Goal: Information Seeking & Learning: Learn about a topic

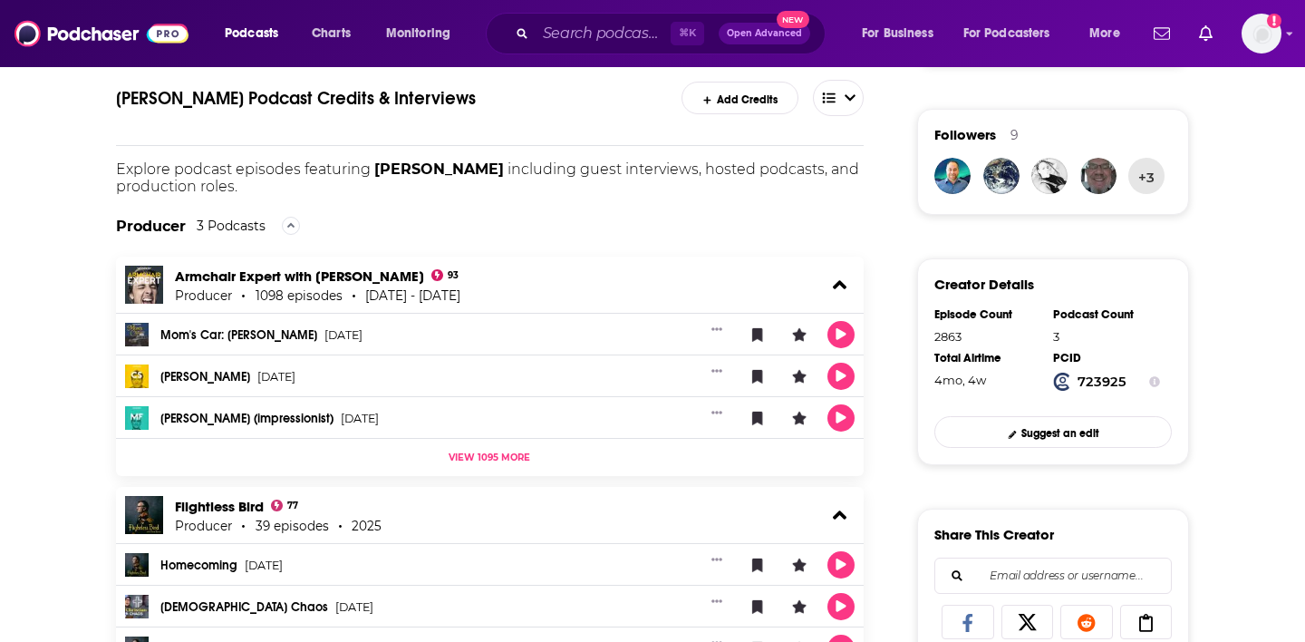
scroll to position [392, 0]
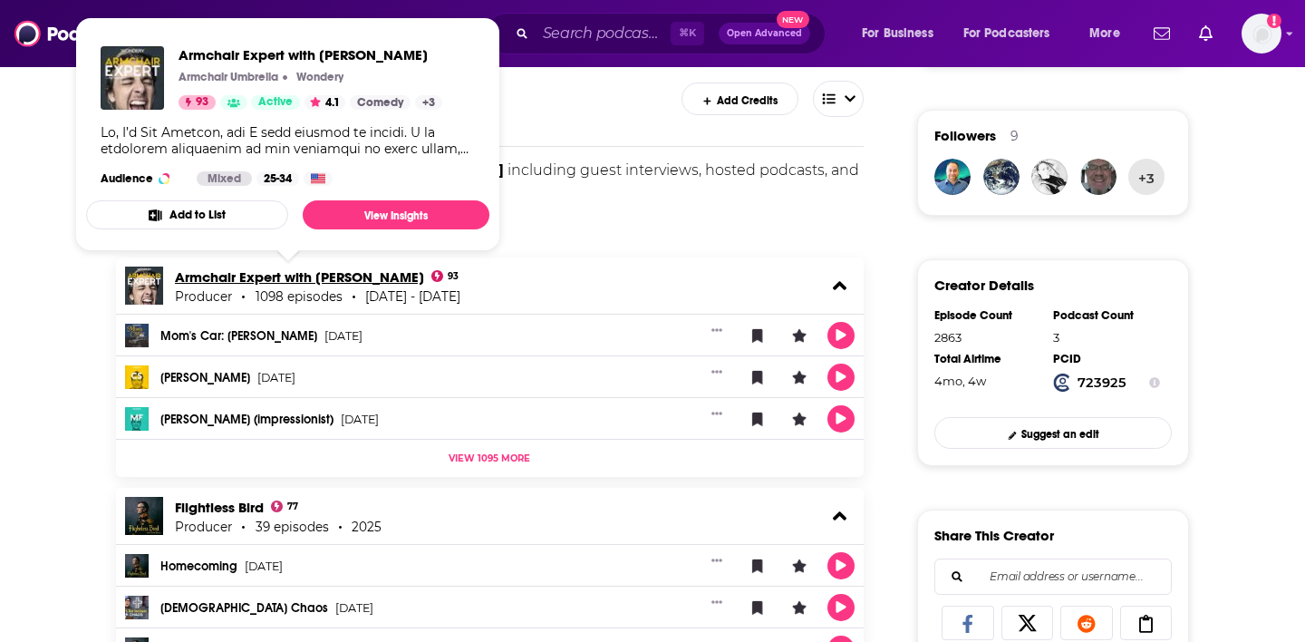
click at [364, 282] on link "Armchair Expert with [PERSON_NAME]" at bounding box center [299, 276] width 249 height 17
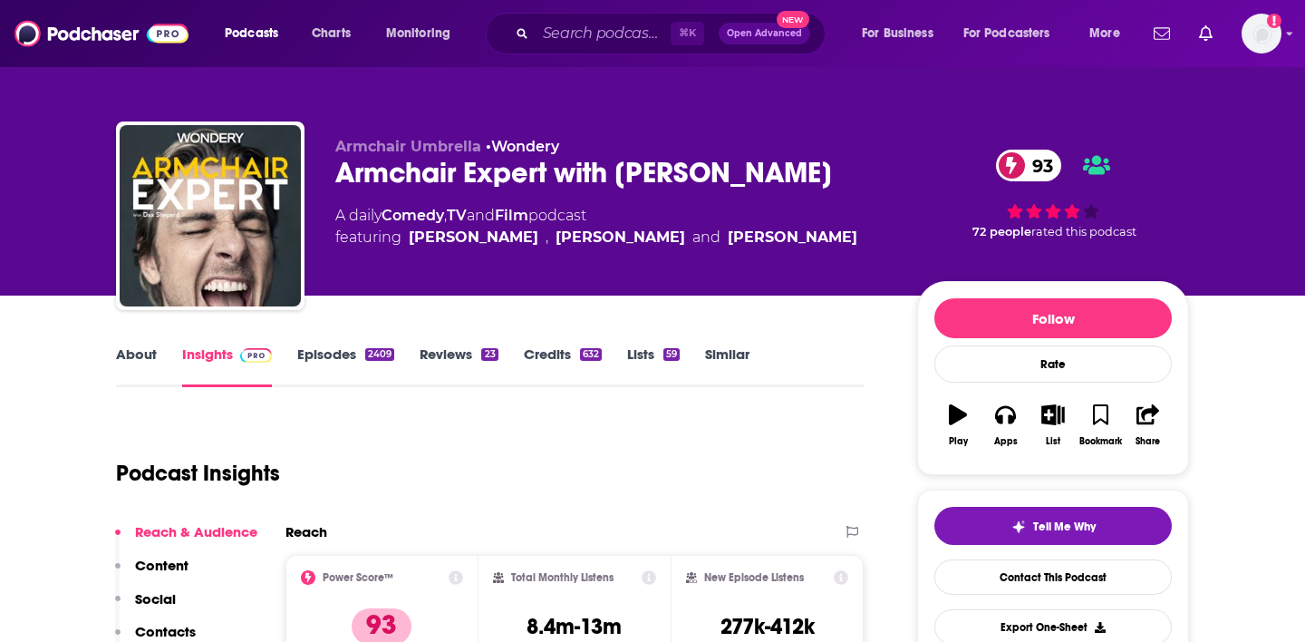
click at [134, 354] on link "About" at bounding box center [136, 366] width 41 height 42
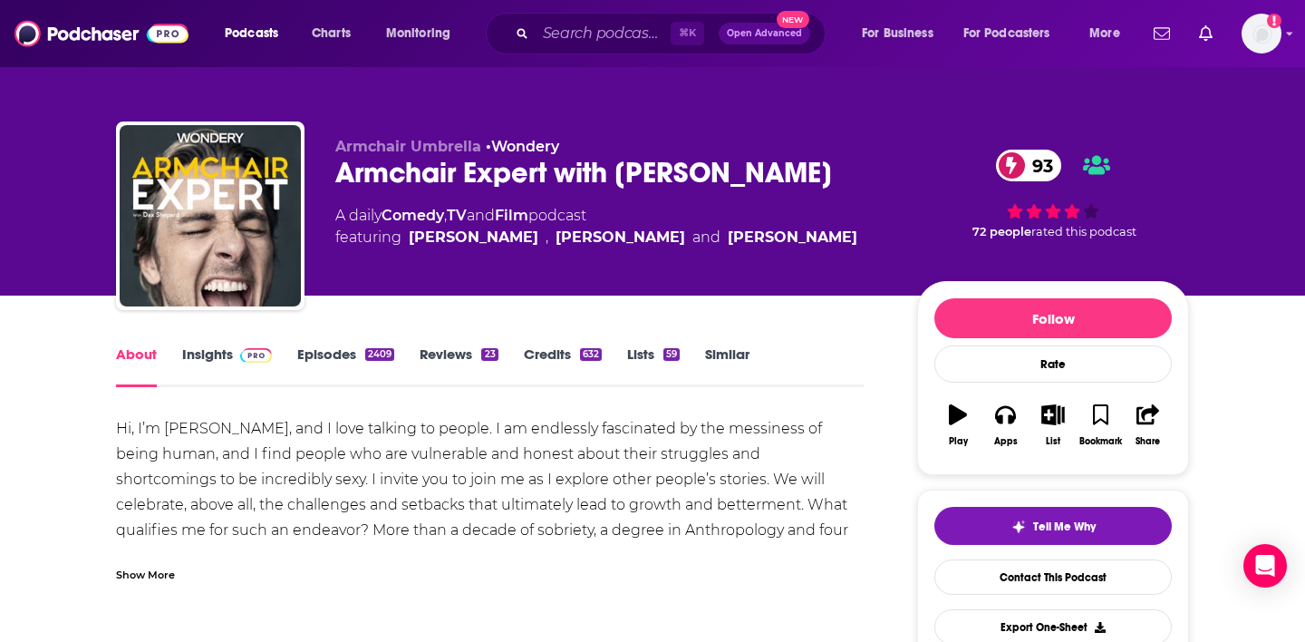
click at [156, 582] on div "Show More" at bounding box center [145, 573] width 59 height 17
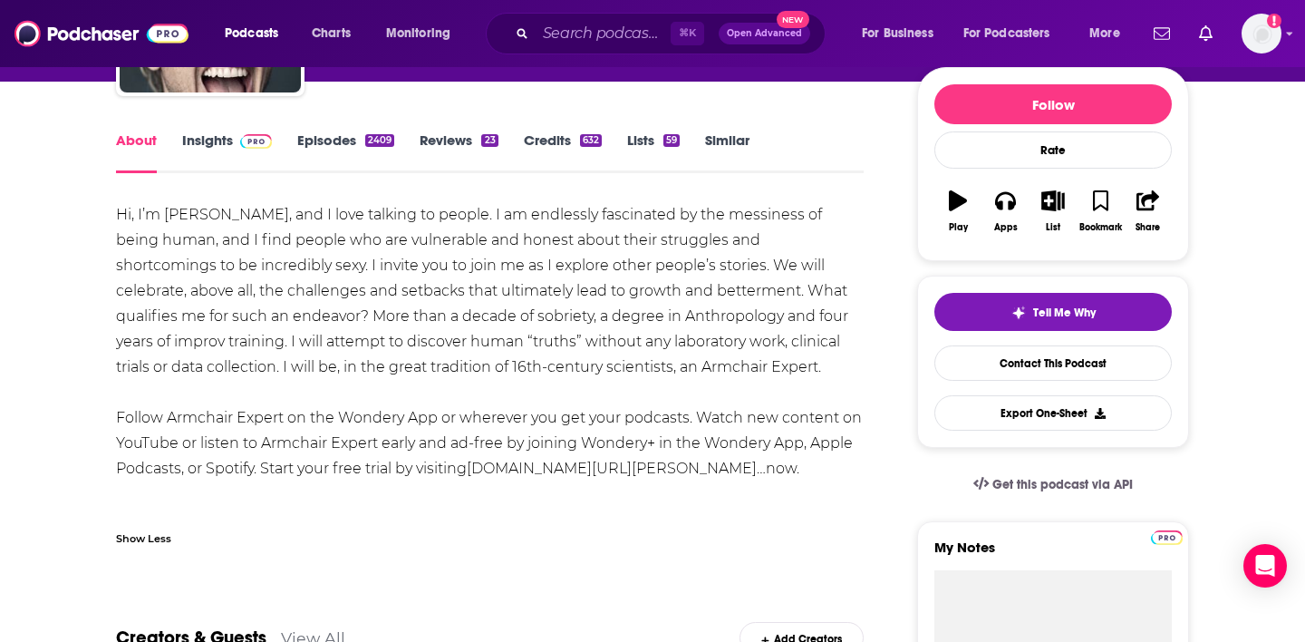
scroll to position [237, 0]
